Goal: Information Seeking & Learning: Compare options

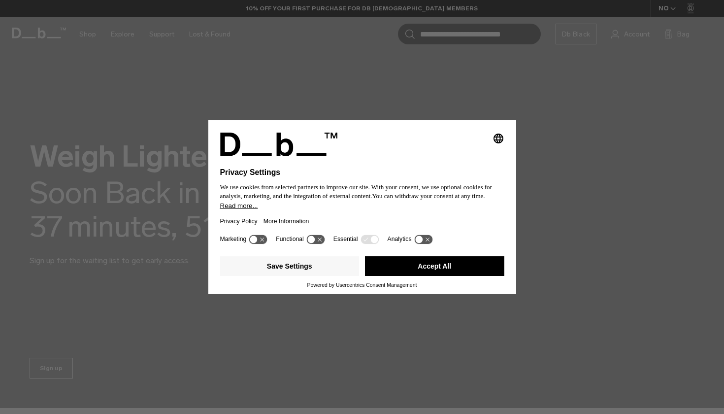
click at [403, 274] on button "Accept All" at bounding box center [434, 266] width 139 height 20
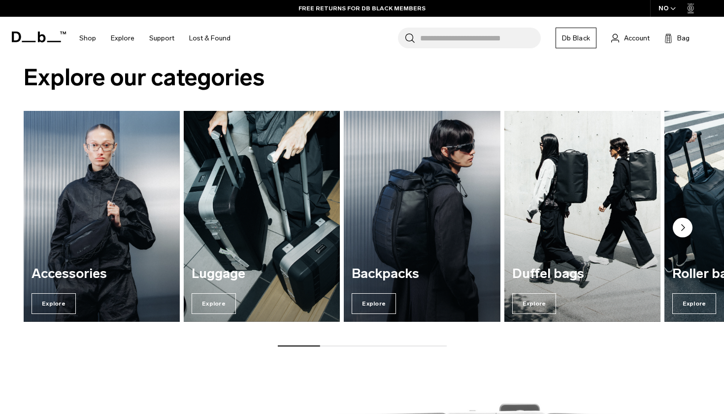
scroll to position [373, 0]
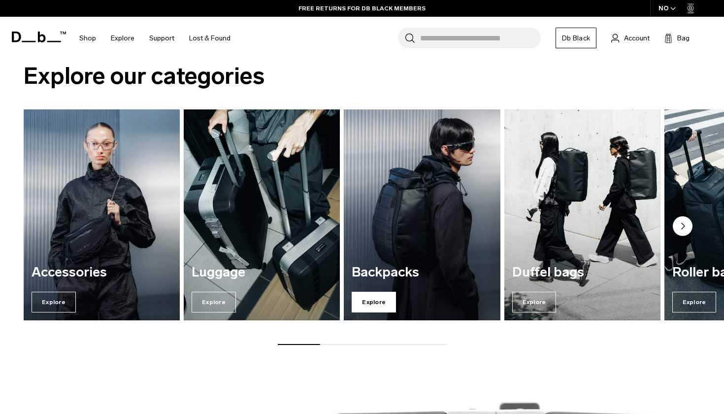
click at [374, 299] on span "Explore" at bounding box center [374, 302] width 44 height 21
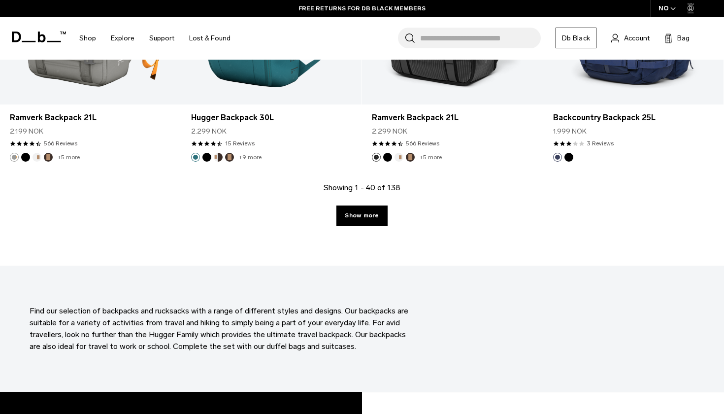
scroll to position [2894, 0]
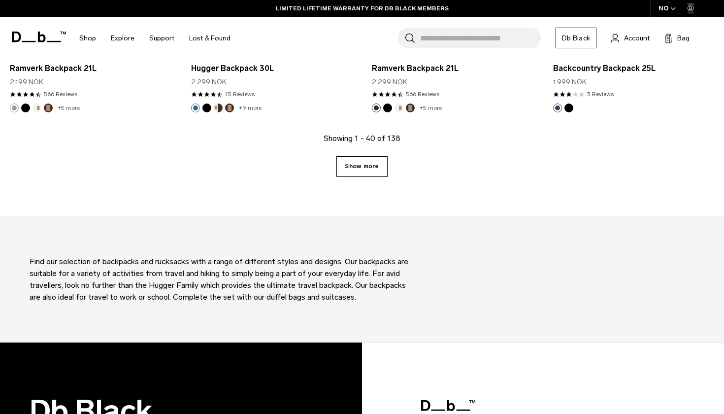
click at [373, 162] on link "Show more" at bounding box center [361, 166] width 51 height 21
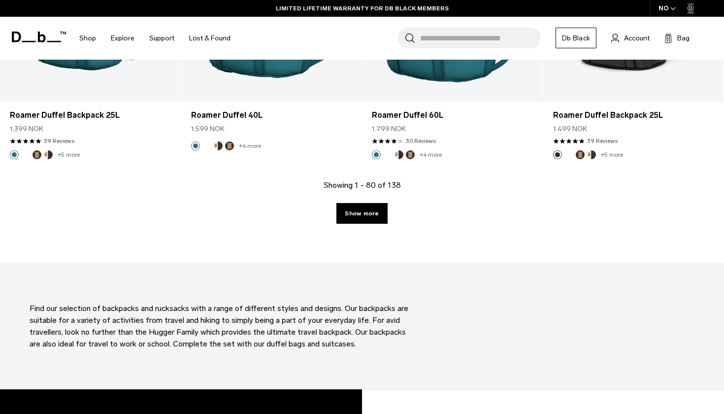
scroll to position [5627, 0]
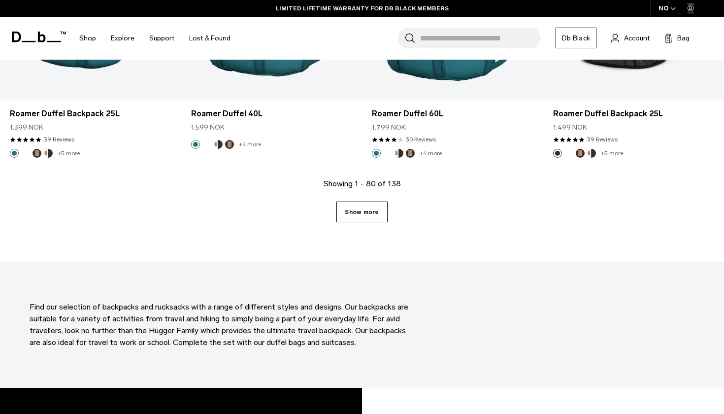
click at [368, 215] on link "Show more" at bounding box center [361, 211] width 51 height 21
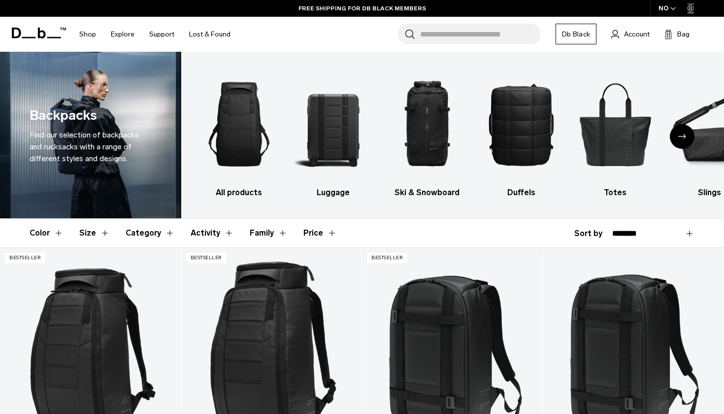
click at [61, 233] on button "Color" at bounding box center [47, 233] width 34 height 29
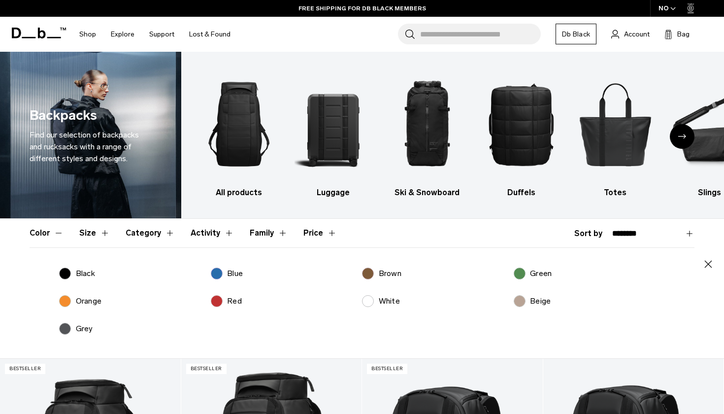
click at [223, 270] on label "Blue" at bounding box center [227, 273] width 33 height 12
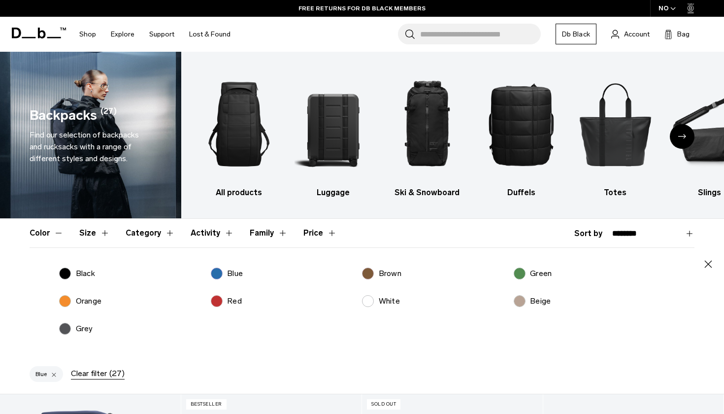
click at [63, 330] on label "Grey" at bounding box center [76, 329] width 34 height 12
click at [369, 275] on label "Brown" at bounding box center [381, 273] width 39 height 12
click at [525, 271] on label "Green" at bounding box center [533, 273] width 38 height 12
click at [105, 231] on button "Size" at bounding box center [94, 233] width 31 height 29
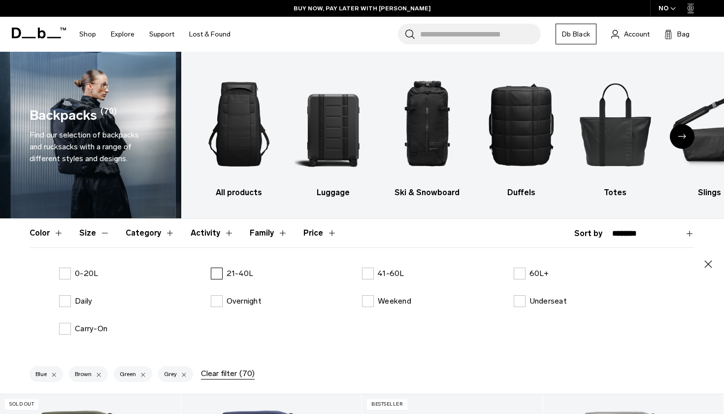
click at [215, 274] on label "21-40L" at bounding box center [232, 273] width 43 height 12
click at [60, 301] on label "Daily" at bounding box center [75, 301] width 33 height 12
click at [63, 277] on label "0-20L" at bounding box center [78, 273] width 39 height 12
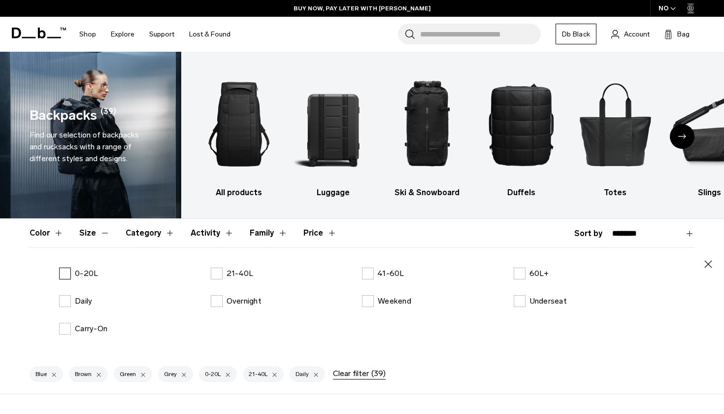
click at [68, 272] on label "0-20L" at bounding box center [78, 273] width 39 height 12
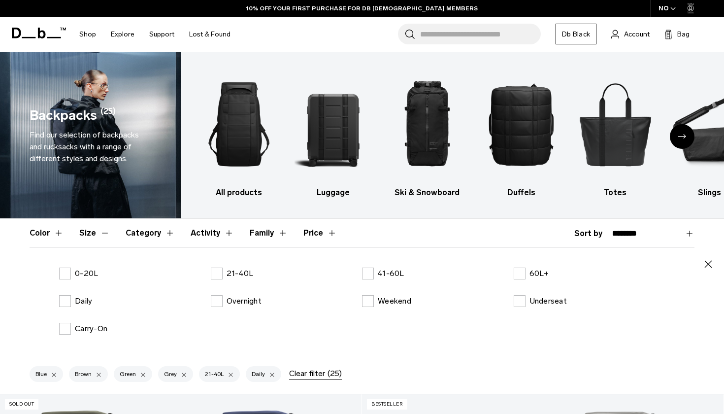
click at [166, 233] on button "Category" at bounding box center [150, 233] width 49 height 29
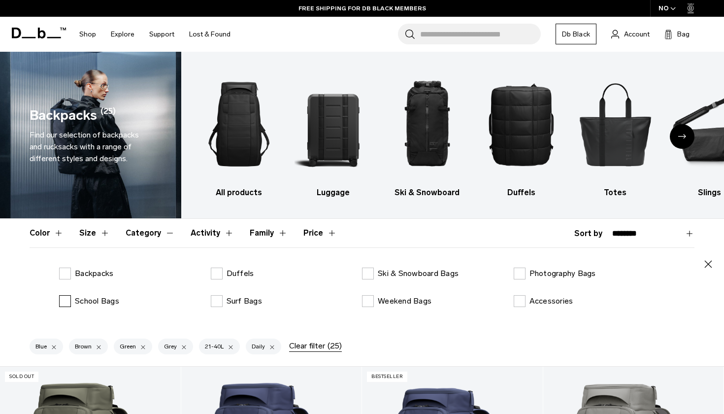
click at [70, 303] on label "School Bags" at bounding box center [89, 301] width 60 height 12
click at [69, 271] on label "Backpacks" at bounding box center [86, 273] width 54 height 12
click at [223, 235] on button "Activity" at bounding box center [212, 233] width 43 height 29
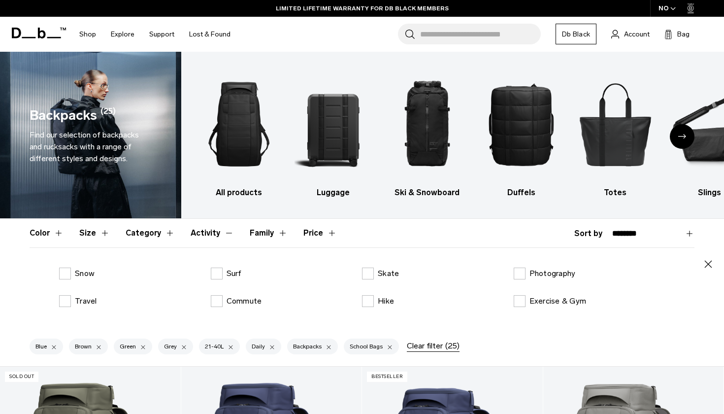
click at [65, 293] on div "Snow Surf Skate Photography Travel Commute Hike Exercise & Gym" at bounding box center [362, 294] width 665 height 55
click at [65, 299] on label "Travel" at bounding box center [78, 301] width 38 height 12
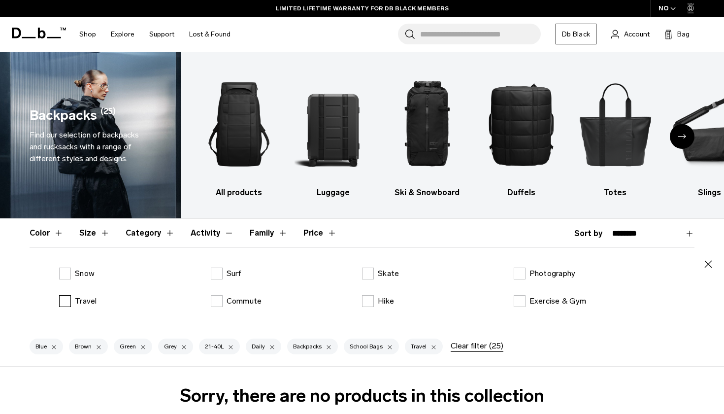
click at [65, 299] on label "Travel" at bounding box center [78, 301] width 38 height 12
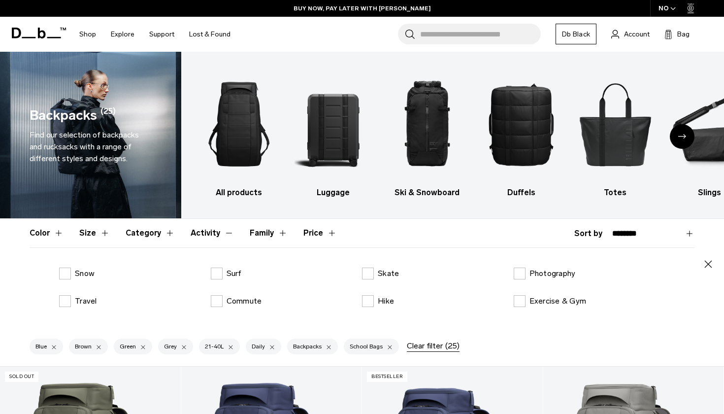
click at [276, 231] on button "Family" at bounding box center [269, 233] width 38 height 29
click at [703, 262] on icon "button" at bounding box center [708, 264] width 12 height 12
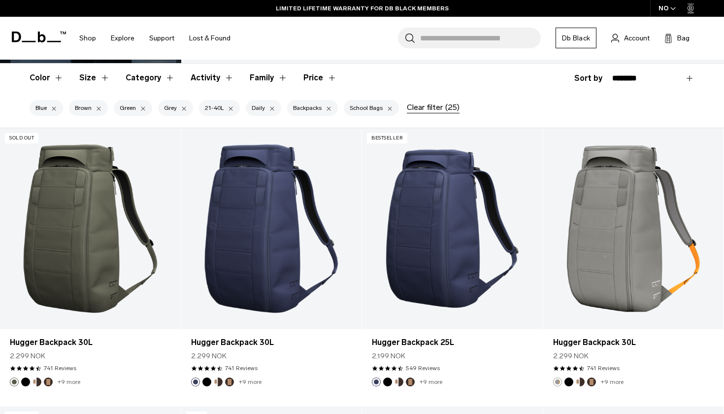
scroll to position [157, 0]
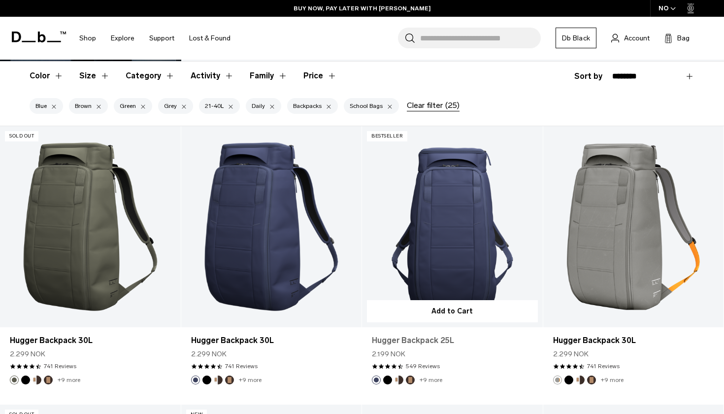
click at [395, 340] on link "Hugger Backpack 25L" at bounding box center [452, 340] width 161 height 12
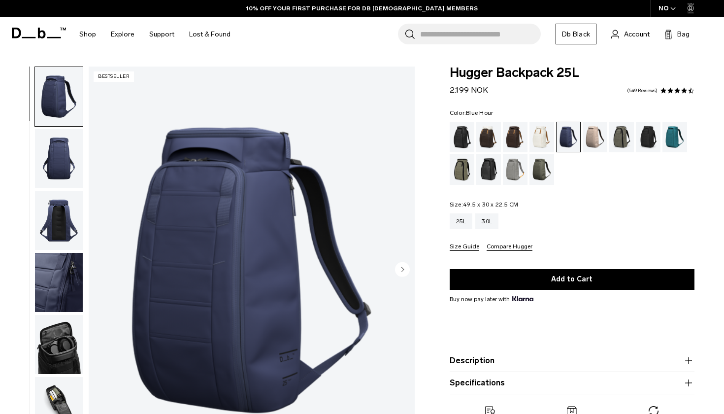
click at [50, 147] on img "button" at bounding box center [59, 158] width 48 height 59
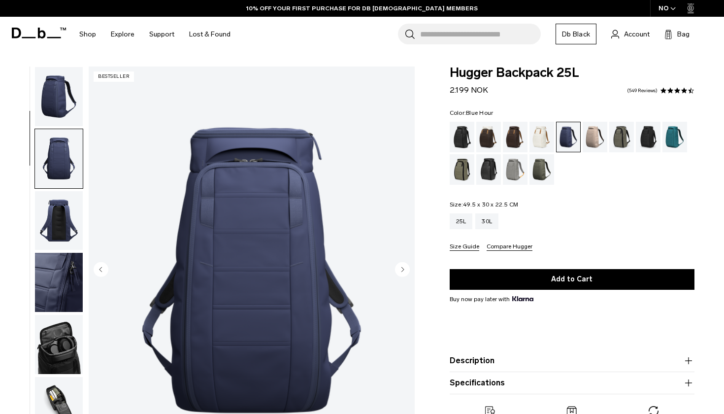
scroll to position [63, 0]
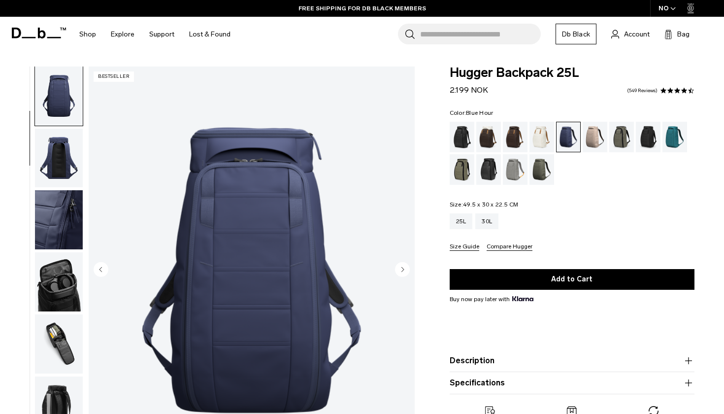
click at [50, 147] on img "button" at bounding box center [59, 158] width 48 height 59
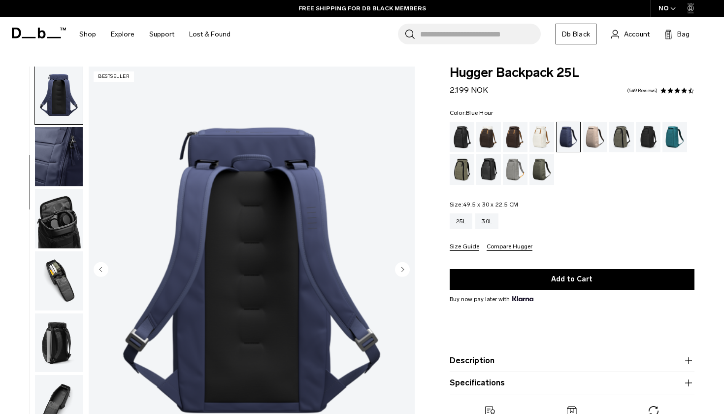
click at [50, 203] on img "button" at bounding box center [59, 218] width 48 height 59
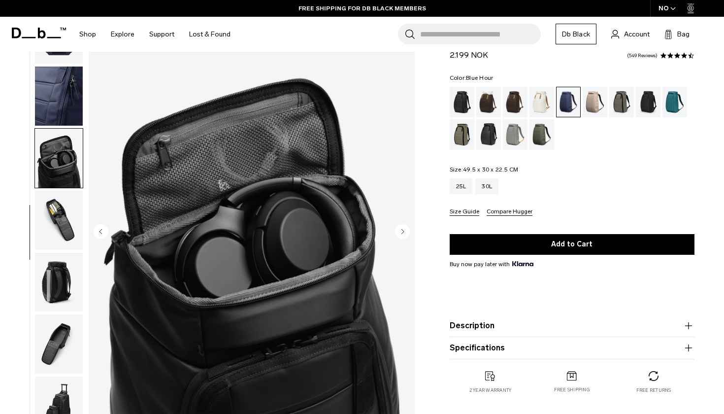
scroll to position [40, 0]
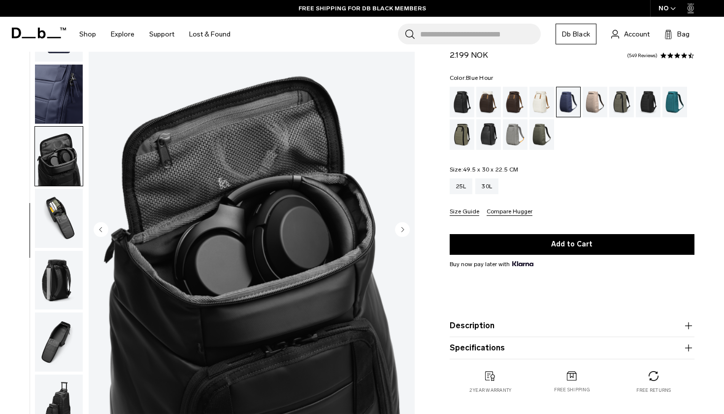
click at [52, 209] on img "button" at bounding box center [59, 218] width 48 height 59
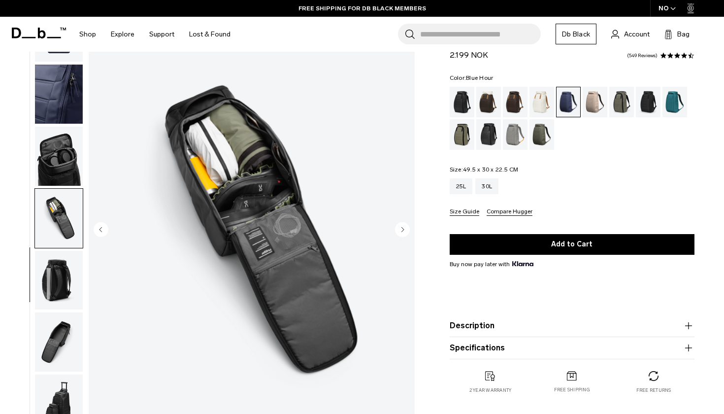
click at [61, 267] on img "button" at bounding box center [59, 280] width 48 height 59
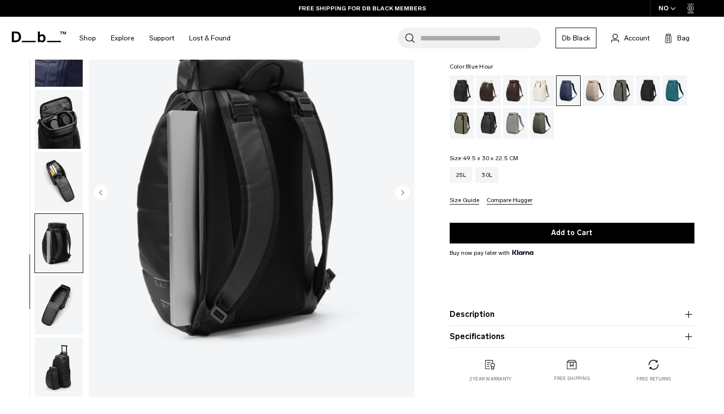
scroll to position [81, 0]
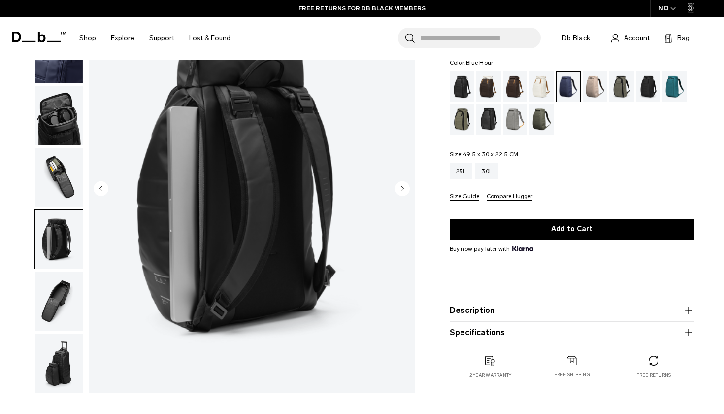
click at [60, 304] on img "button" at bounding box center [59, 300] width 48 height 59
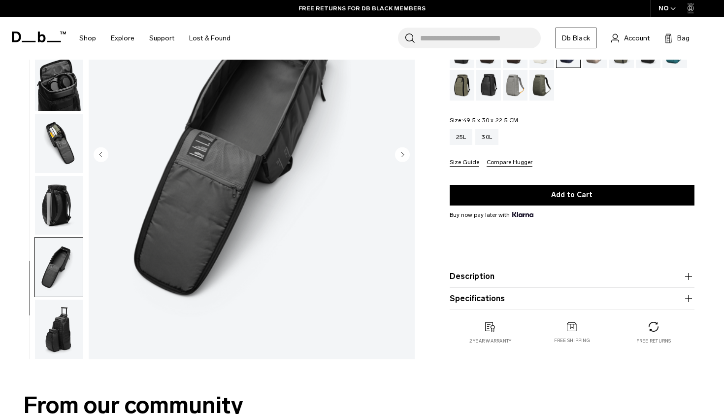
scroll to position [115, 0]
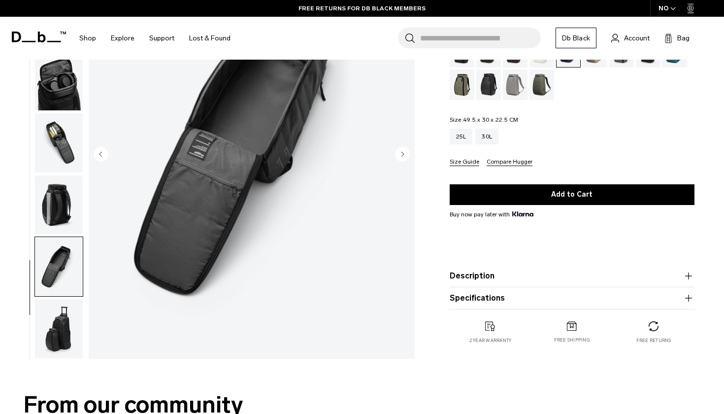
click at [61, 330] on img "button" at bounding box center [59, 328] width 48 height 59
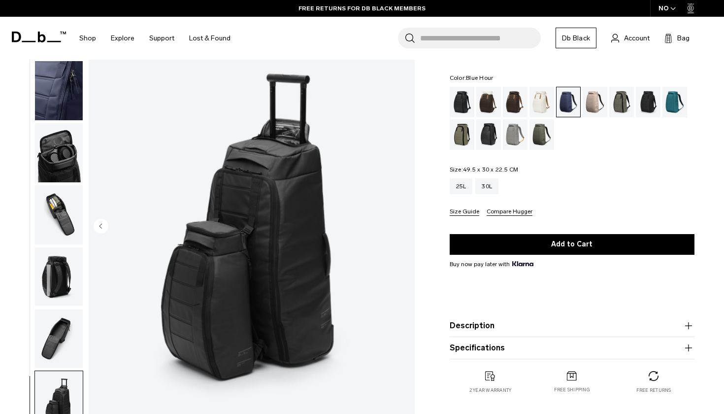
scroll to position [20, 0]
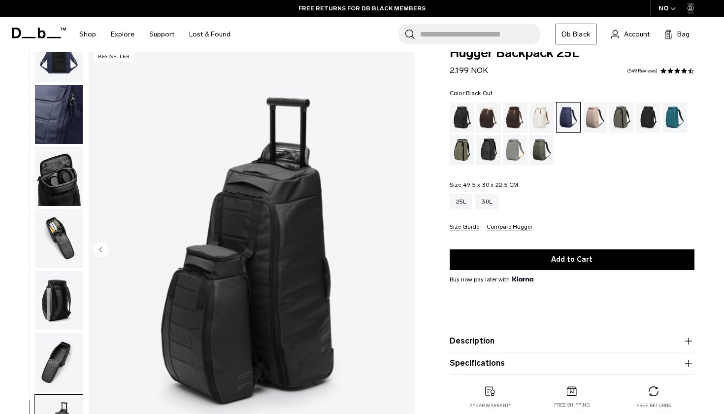
click at [467, 117] on div "Black Out" at bounding box center [462, 117] width 25 height 31
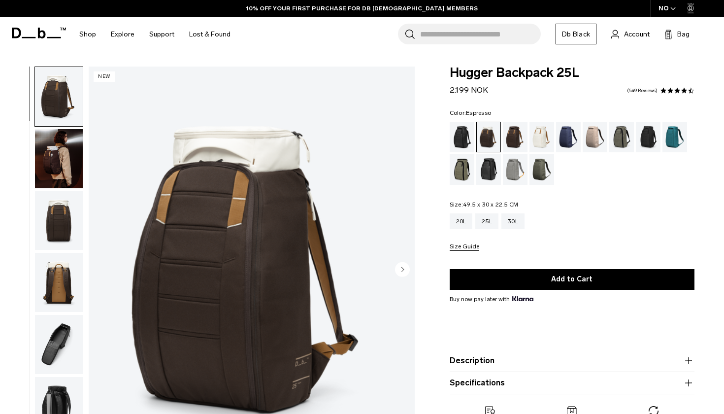
click at [516, 131] on div "Espresso" at bounding box center [515, 137] width 25 height 31
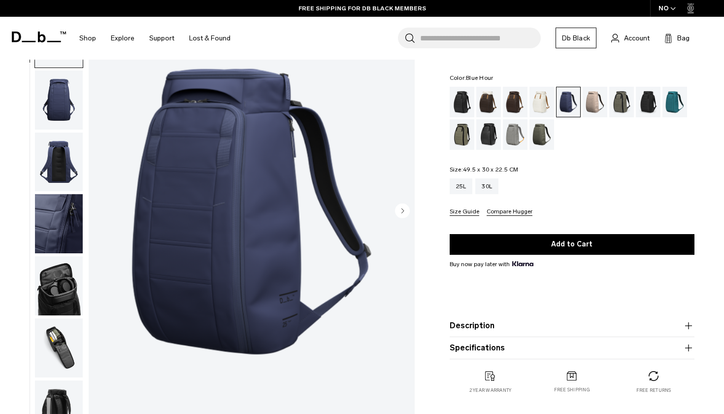
scroll to position [108, 0]
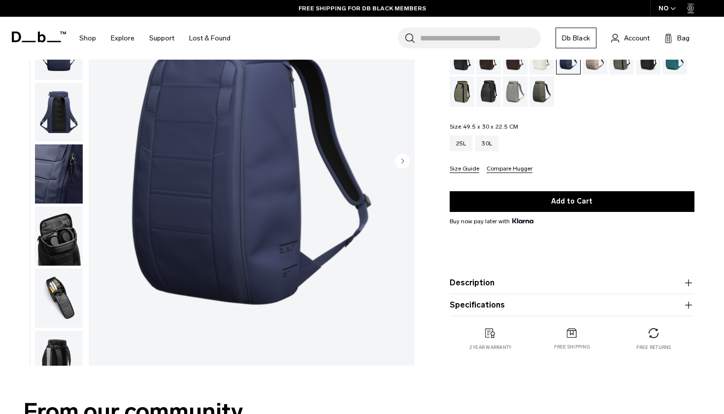
click at [49, 291] on img "button" at bounding box center [59, 297] width 48 height 59
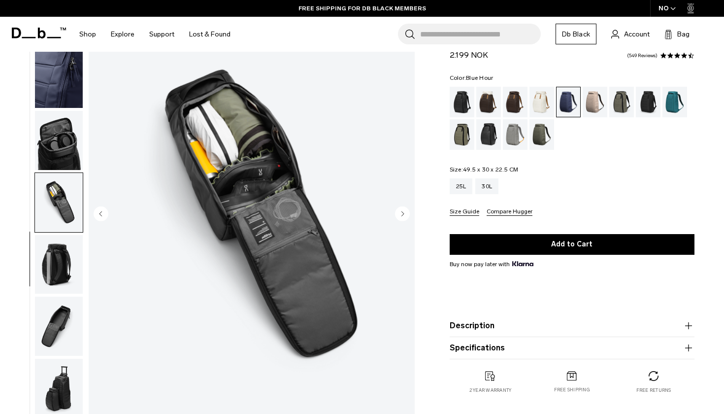
scroll to position [53, 0]
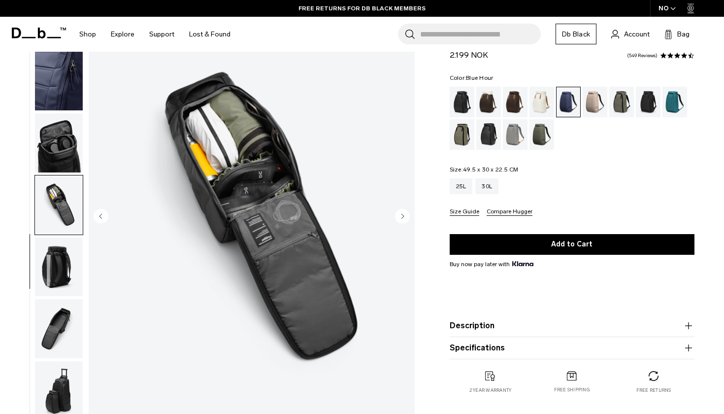
click at [67, 157] on img "button" at bounding box center [59, 142] width 48 height 59
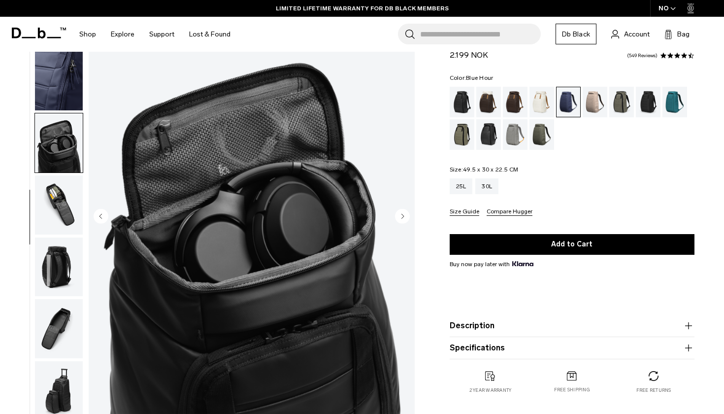
click at [65, 213] on img "button" at bounding box center [59, 204] width 48 height 59
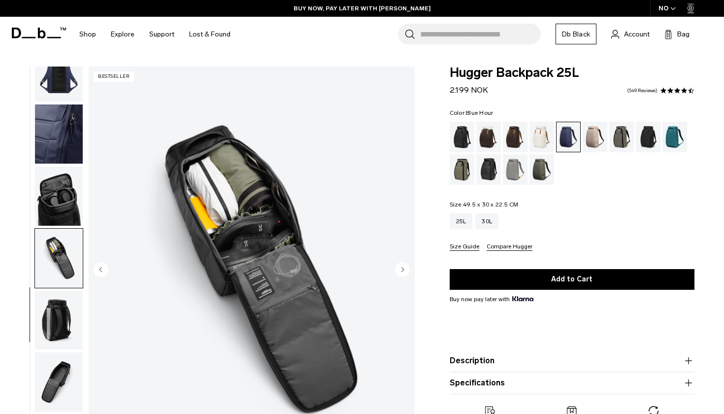
scroll to position [0, 0]
click at [58, 91] on img "button" at bounding box center [59, 72] width 48 height 59
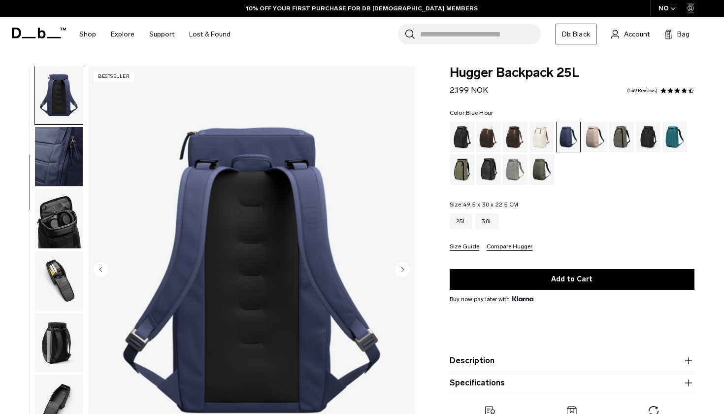
click at [561, 138] on div "Blue Hour" at bounding box center [568, 137] width 24 height 30
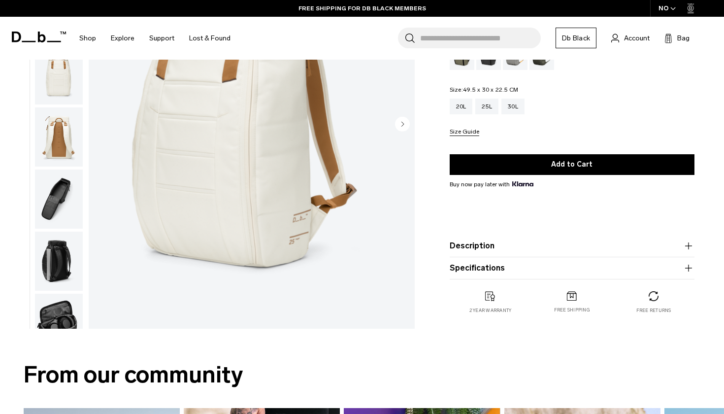
scroll to position [60, 0]
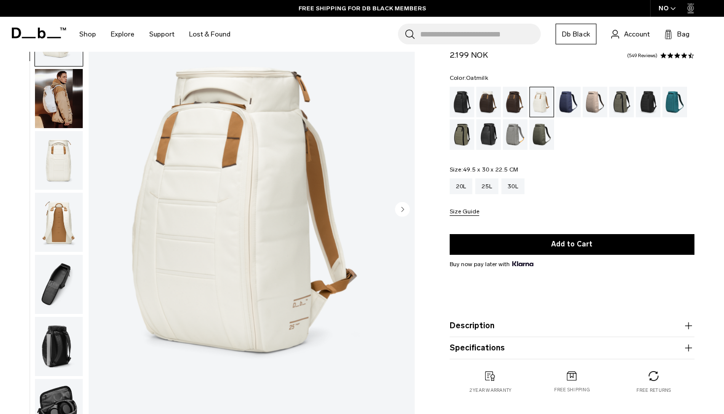
click at [57, 107] on img "button" at bounding box center [59, 98] width 48 height 59
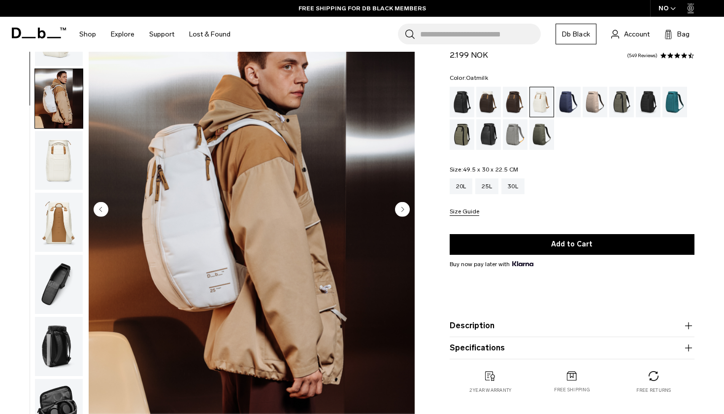
scroll to position [63, 0]
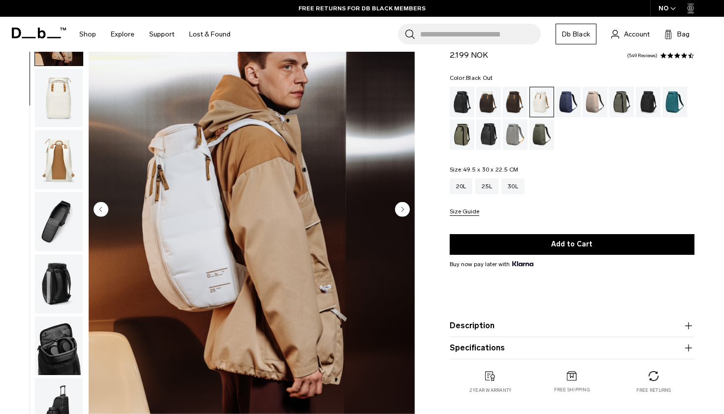
click at [461, 111] on div "Black Out" at bounding box center [462, 102] width 25 height 31
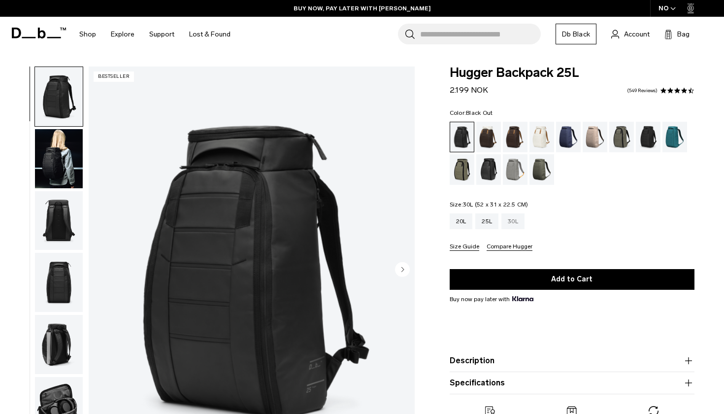
click at [512, 223] on div "30L" at bounding box center [512, 221] width 23 height 16
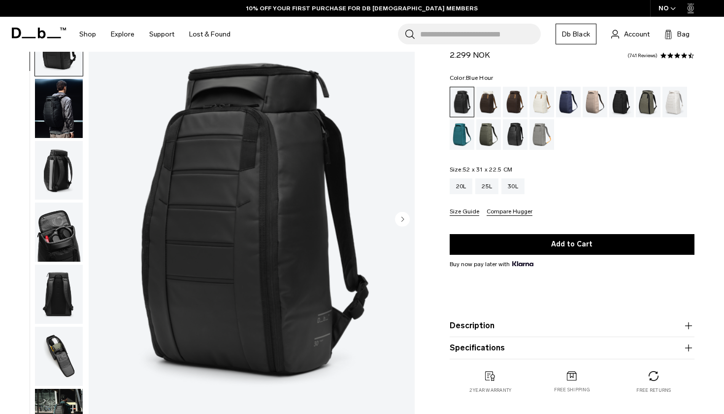
scroll to position [50, 0]
